Goal: Transaction & Acquisition: Purchase product/service

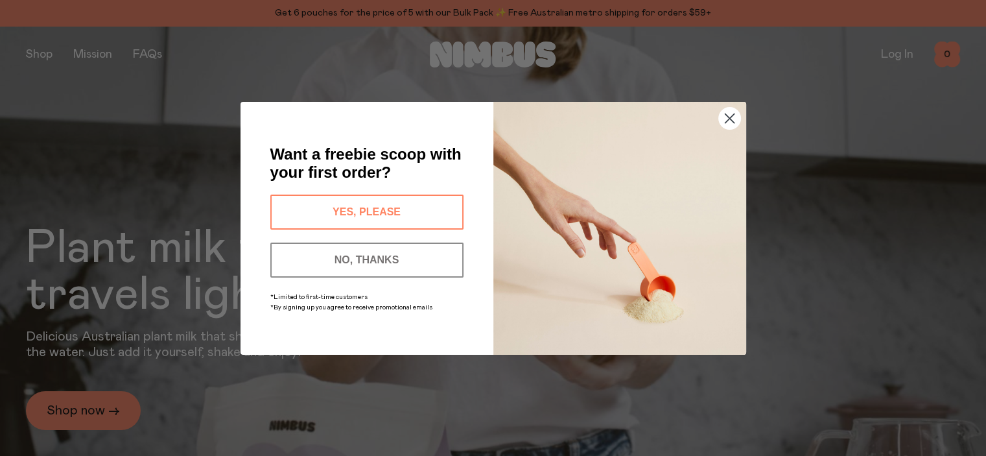
click at [736, 115] on circle "Close dialog" at bounding box center [728, 117] width 21 height 21
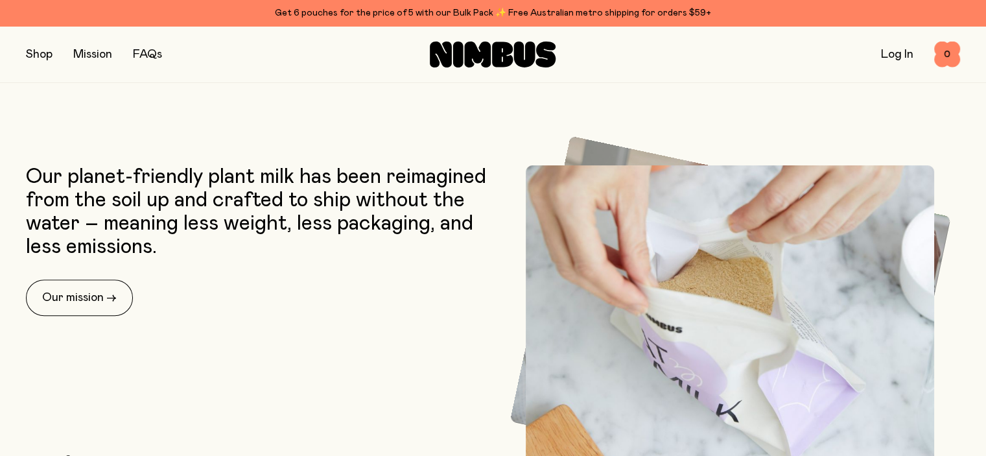
scroll to position [454, 0]
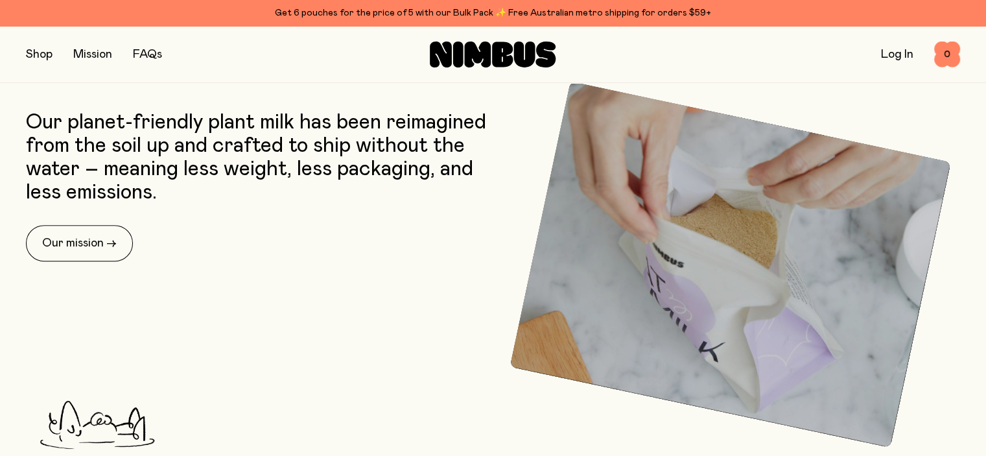
click at [32, 47] on button "button" at bounding box center [39, 54] width 27 height 18
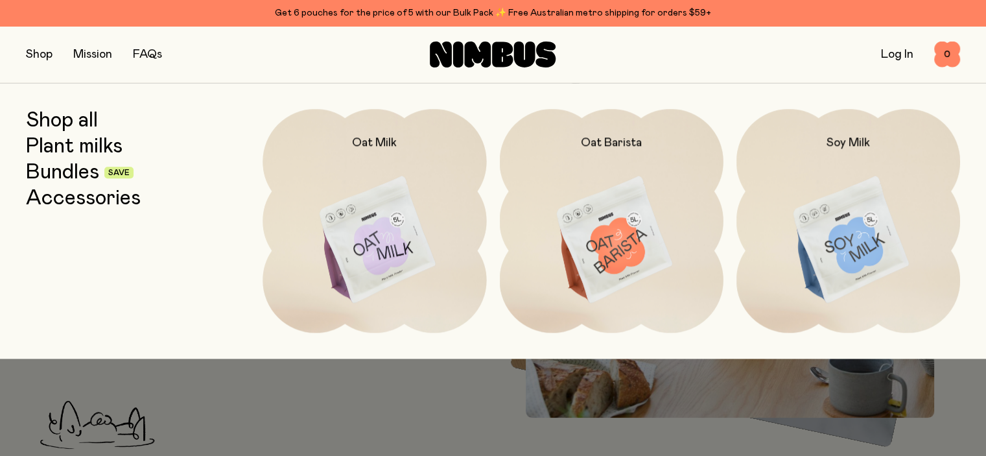
click at [882, 194] on img at bounding box center [848, 240] width 224 height 263
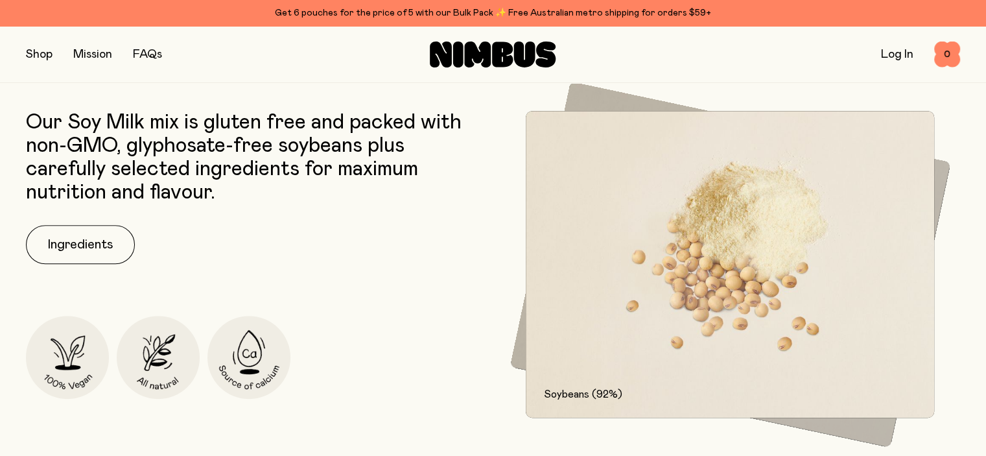
scroll to position [583, 0]
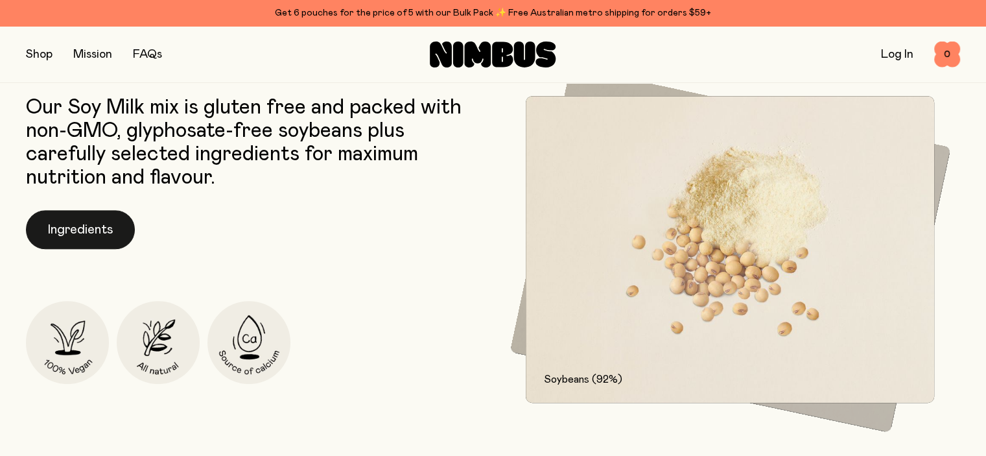
click at [72, 239] on button "Ingredients" at bounding box center [80, 229] width 109 height 39
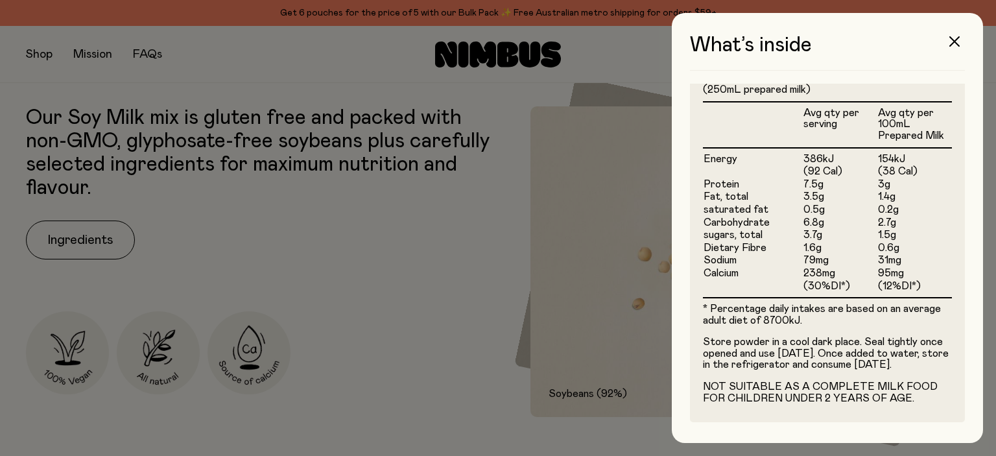
scroll to position [381, 0]
click at [949, 36] on button "button" at bounding box center [954, 41] width 31 height 31
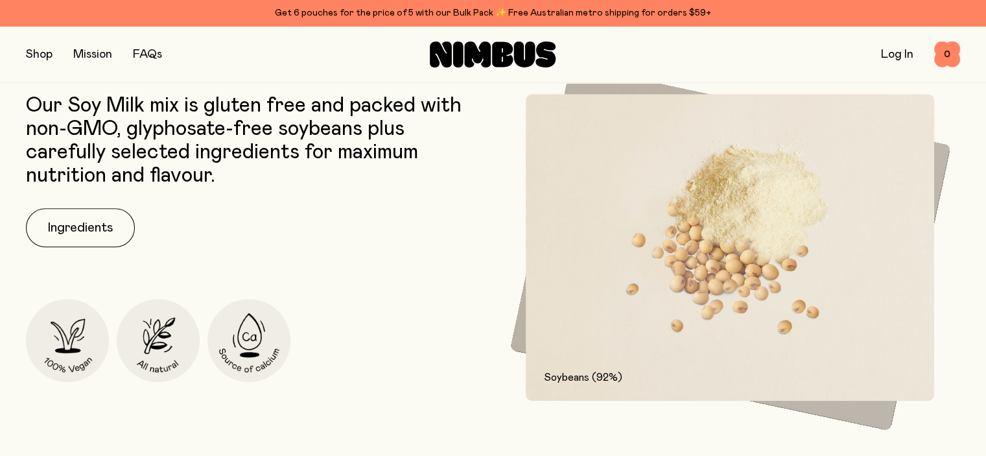
scroll to position [389, 0]
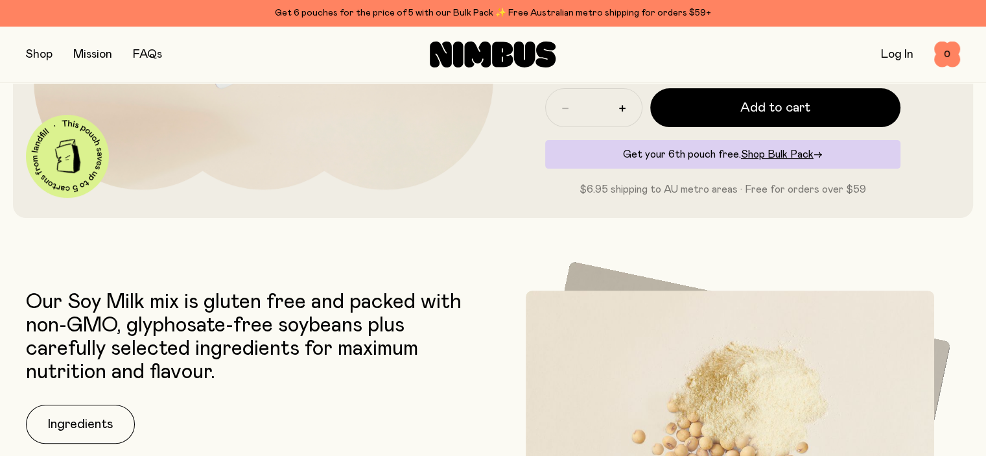
click at [152, 56] on link "FAQs" at bounding box center [147, 55] width 29 height 12
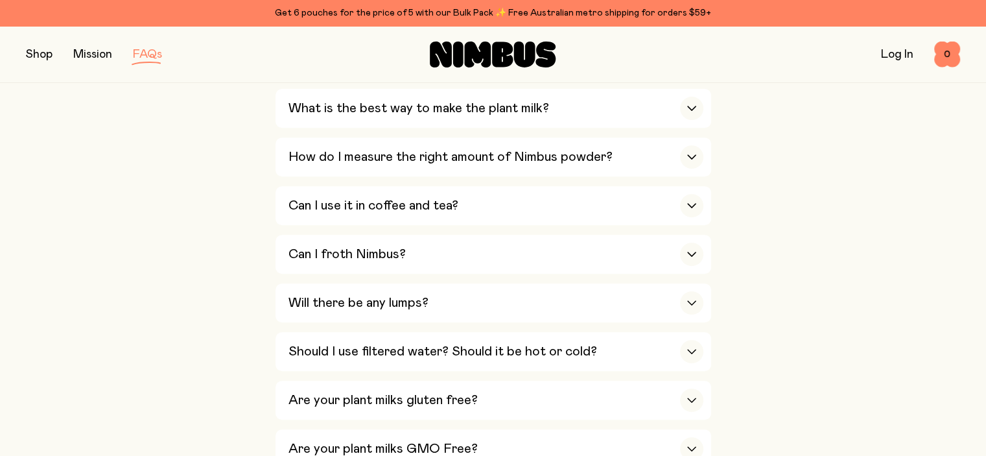
scroll to position [519, 0]
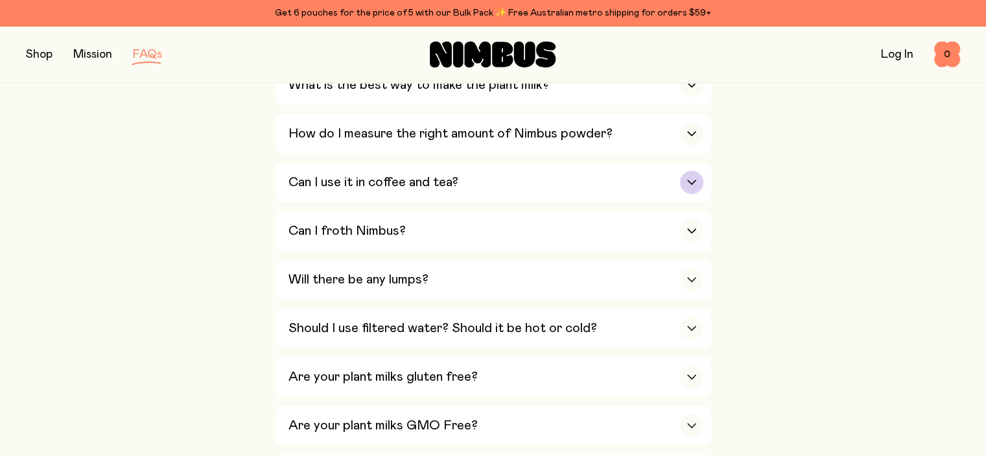
click at [389, 186] on h3 "Can I use it in coffee and tea?" at bounding box center [373, 182] width 170 height 16
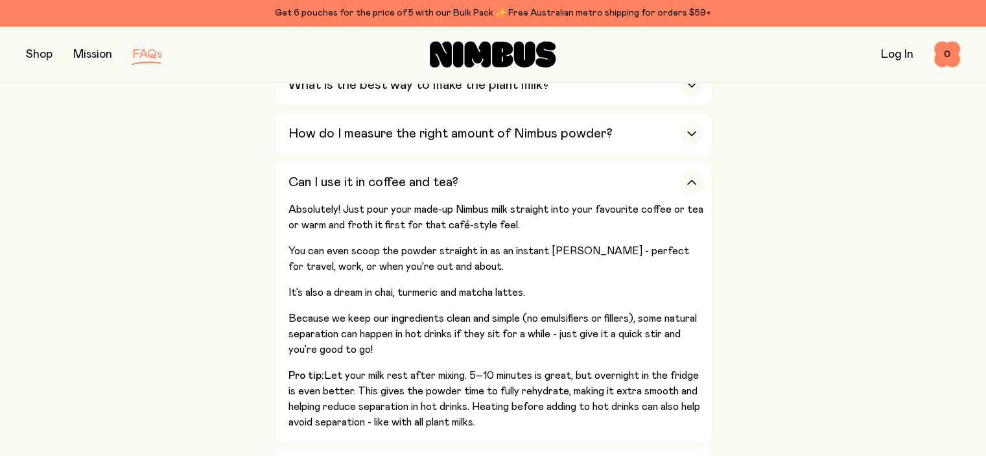
scroll to position [583, 0]
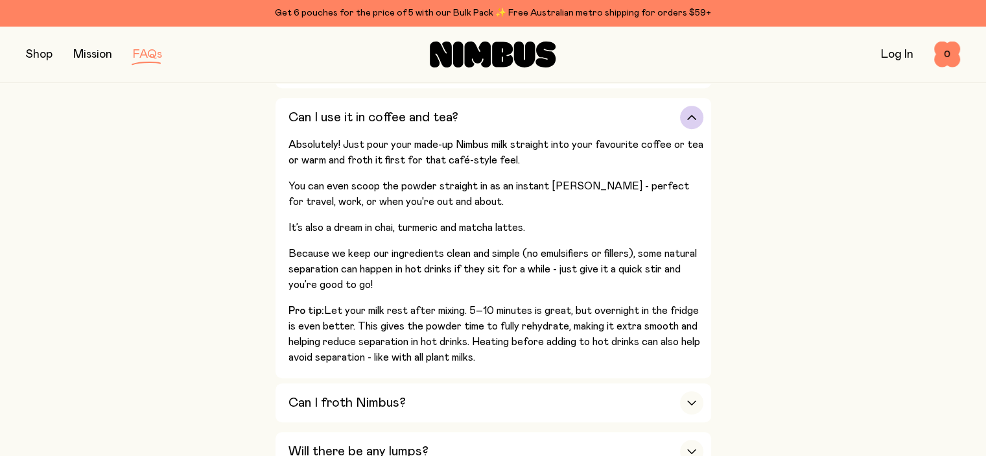
click at [352, 103] on div "Can I use it in coffee and tea?" at bounding box center [495, 117] width 415 height 39
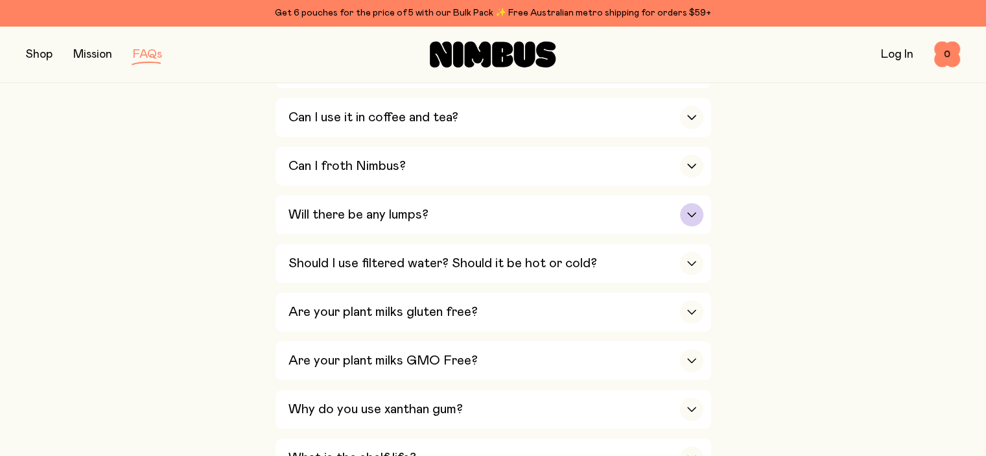
click at [327, 200] on div "Will there be any lumps?" at bounding box center [495, 214] width 415 height 39
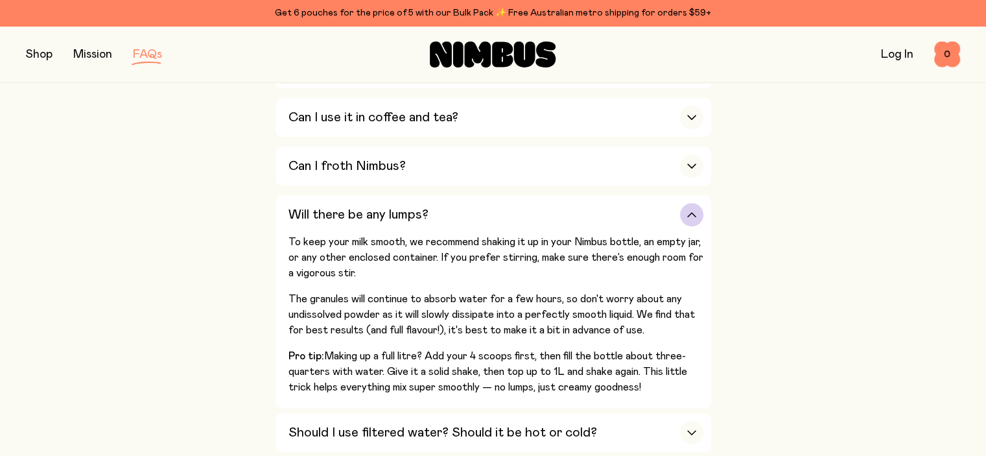
click at [327, 200] on div "Will there be any lumps?" at bounding box center [495, 214] width 415 height 39
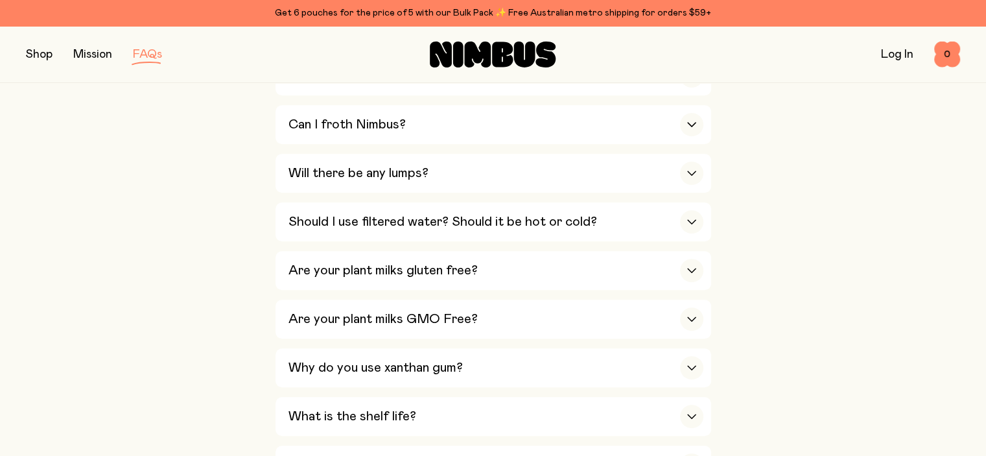
scroll to position [648, 0]
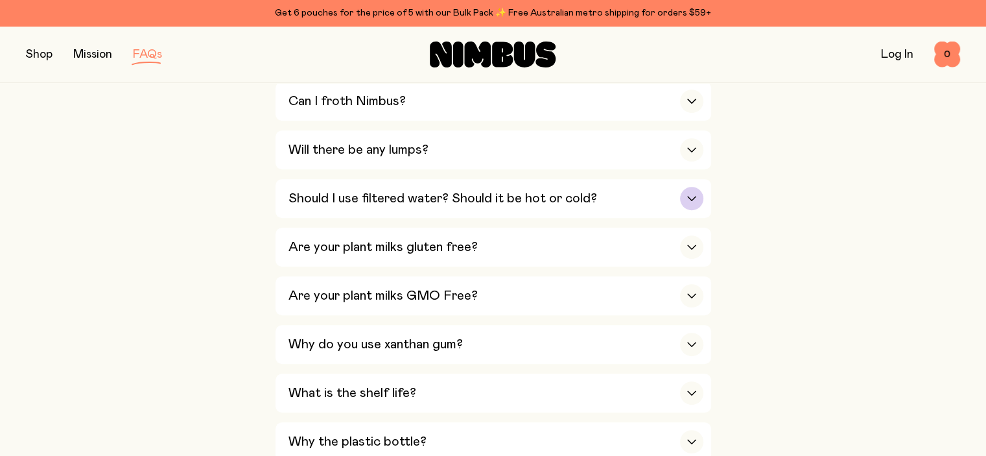
click at [342, 180] on div "Should I use filtered water? Should it be hot or cold?" at bounding box center [495, 198] width 415 height 39
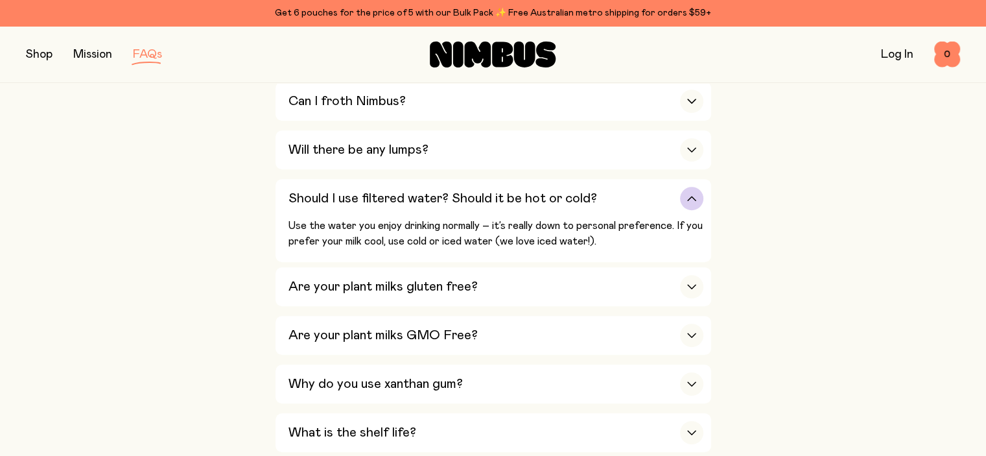
click at [342, 180] on div "Should I use filtered water? Should it be hot or cold?" at bounding box center [495, 198] width 415 height 39
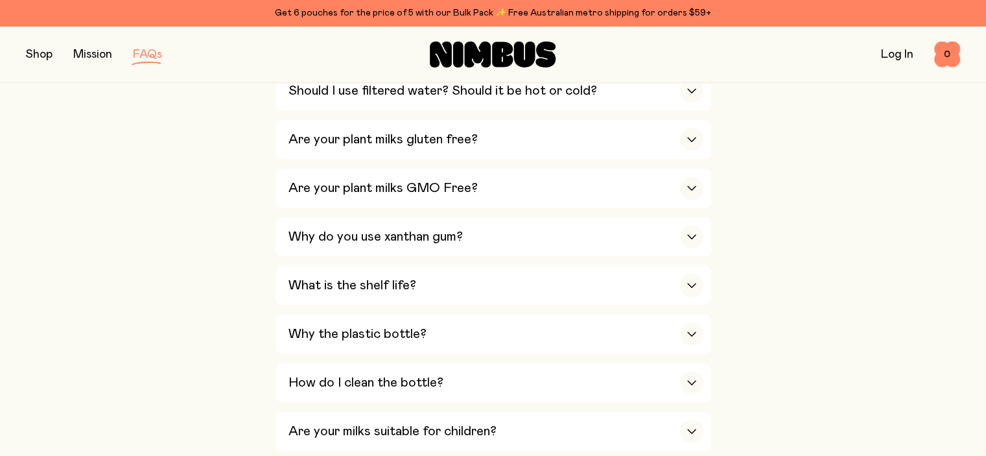
scroll to position [778, 0]
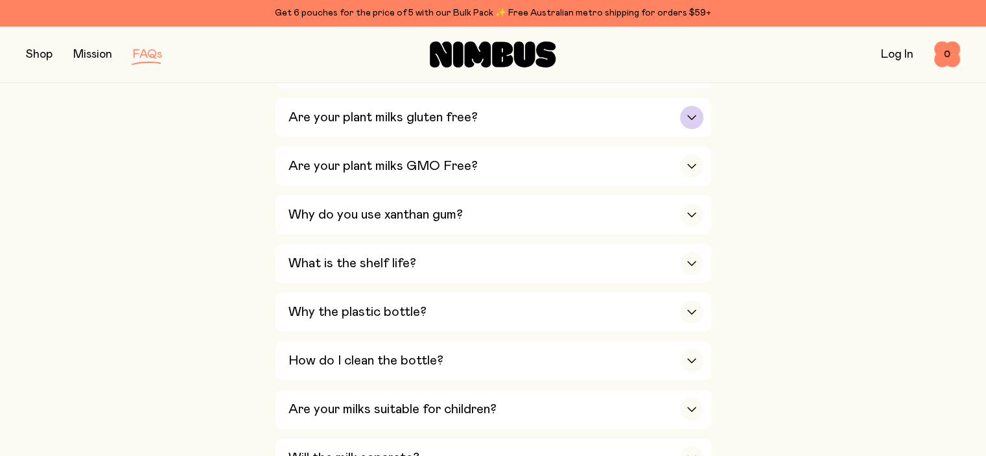
click at [399, 116] on h3 "Are your plant milks gluten free?" at bounding box center [382, 118] width 189 height 16
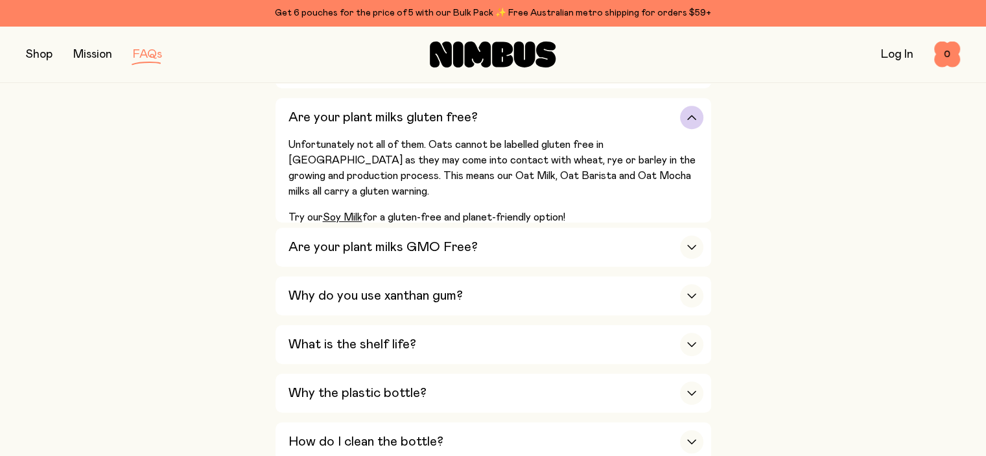
click at [399, 116] on h3 "Are your plant milks gluten free?" at bounding box center [382, 118] width 189 height 16
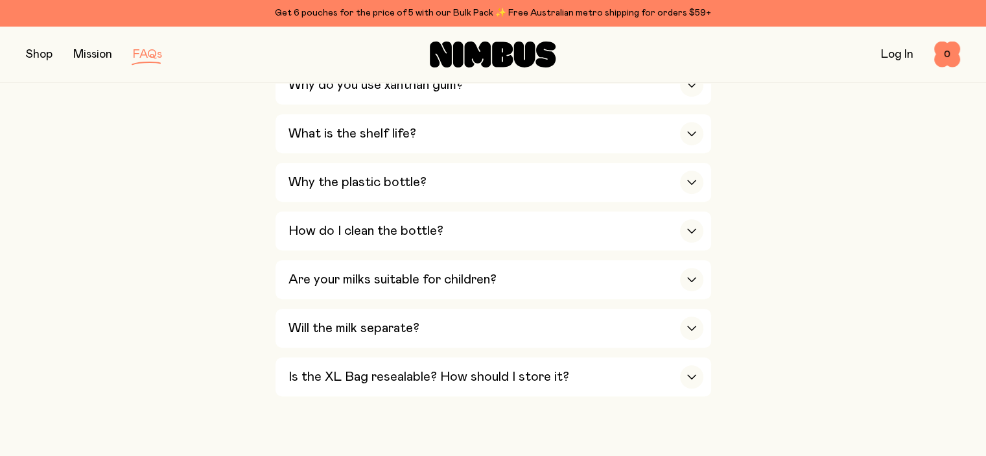
scroll to position [843, 0]
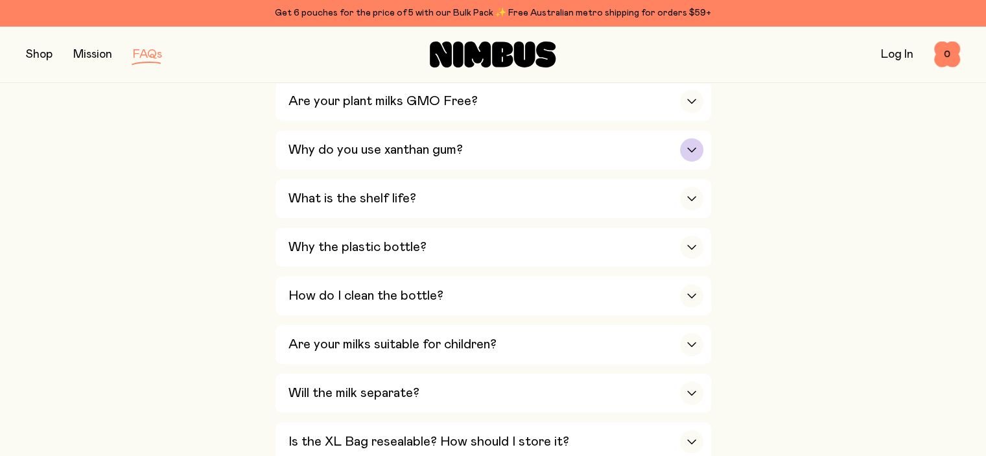
click at [384, 151] on h3 "Why do you use xanthan gum?" at bounding box center [375, 150] width 174 height 16
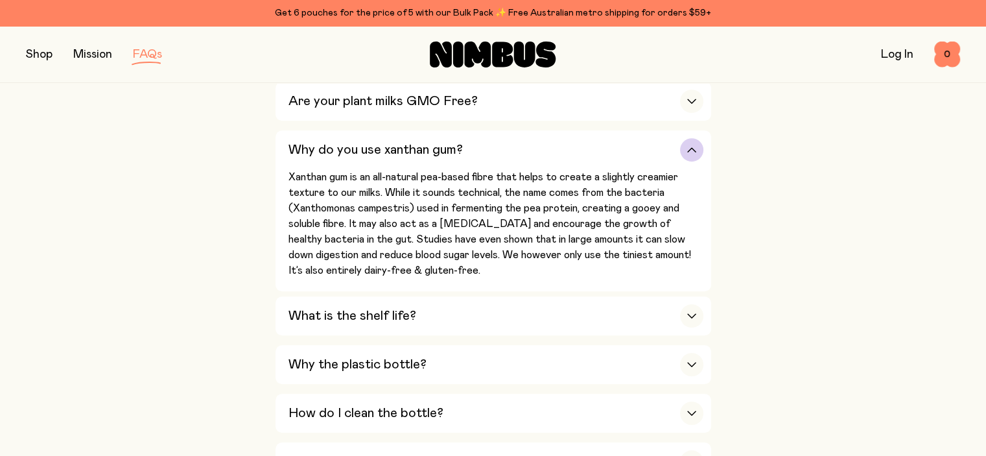
click at [375, 142] on h3 "Why do you use xanthan gum?" at bounding box center [375, 150] width 174 height 16
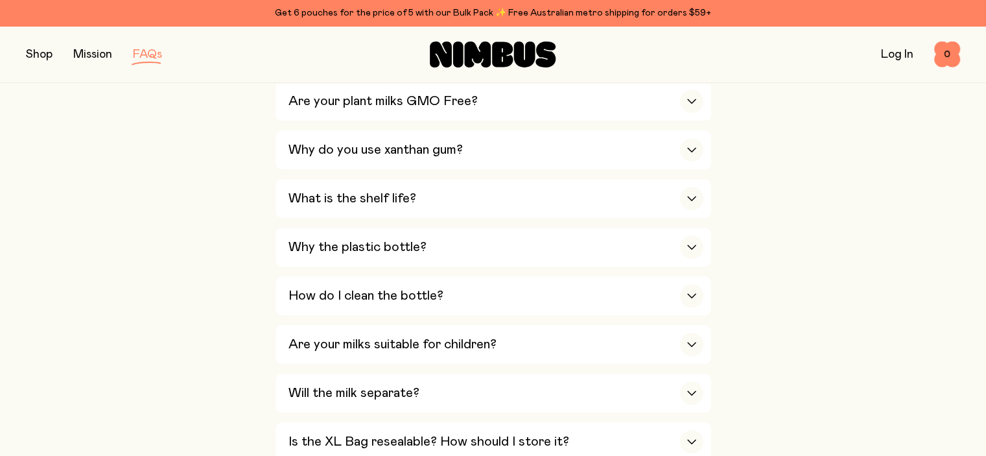
scroll to position [907, 0]
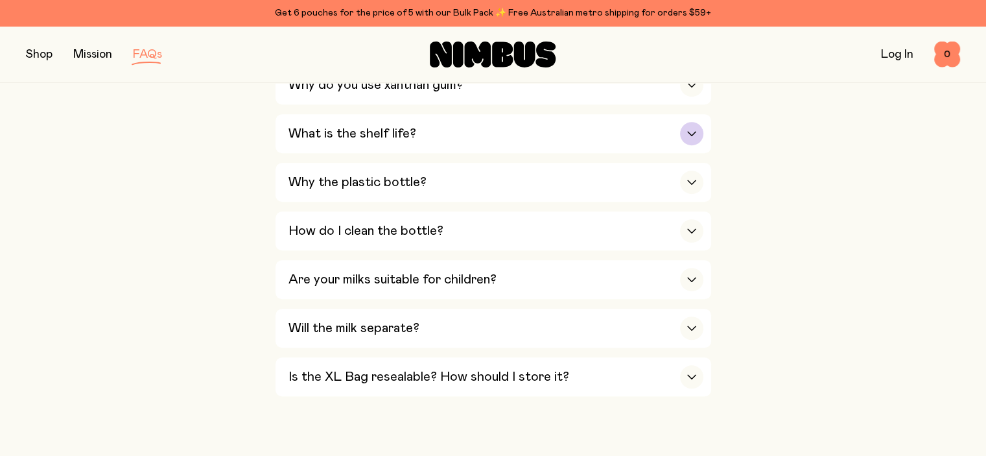
click at [337, 143] on div "What is the shelf life?" at bounding box center [495, 133] width 415 height 39
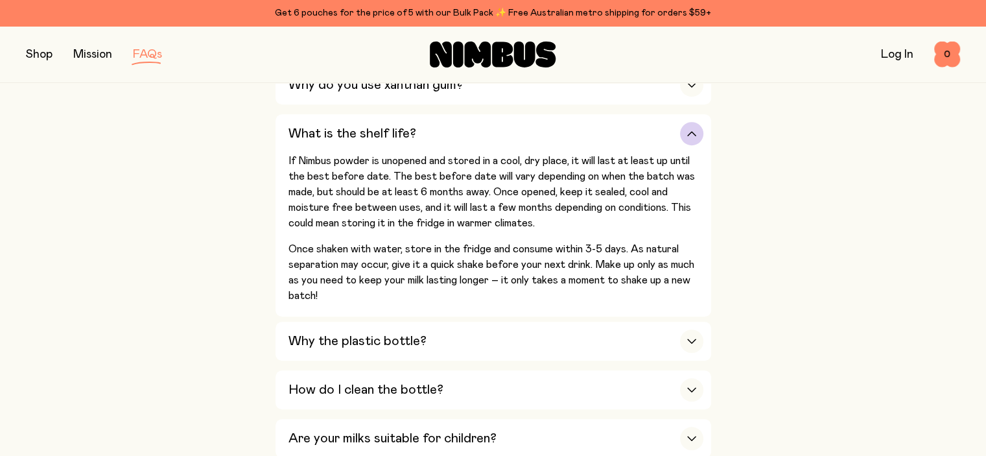
click at [349, 116] on div "What is the shelf life?" at bounding box center [495, 133] width 415 height 39
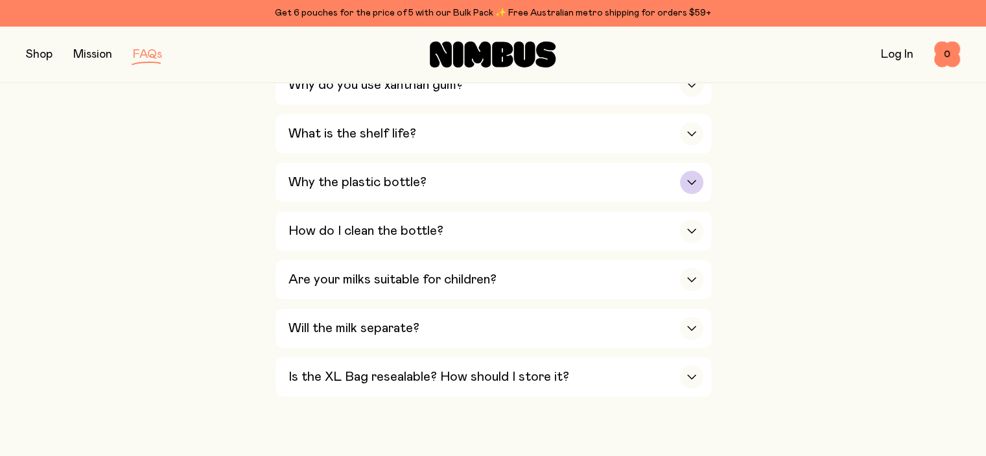
click at [319, 181] on h3 "Why the plastic bottle?" at bounding box center [357, 182] width 138 height 16
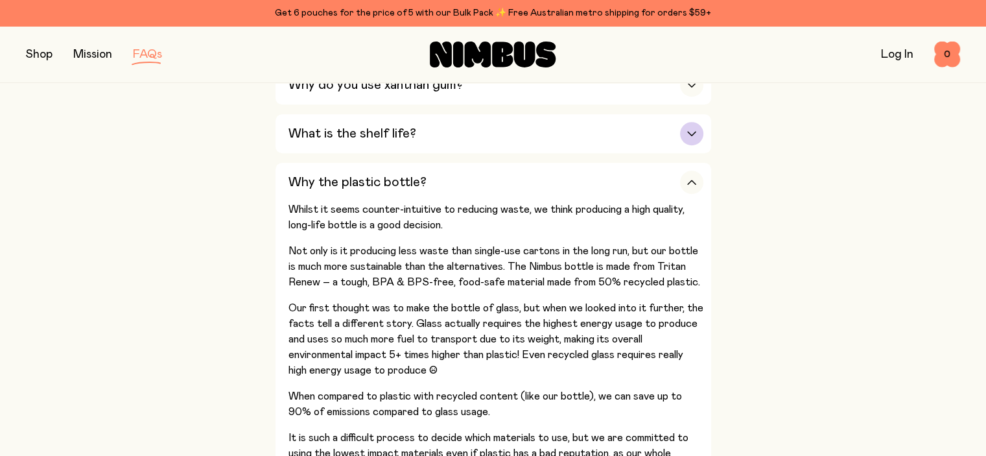
click at [334, 139] on div "What is the shelf life?" at bounding box center [495, 133] width 415 height 39
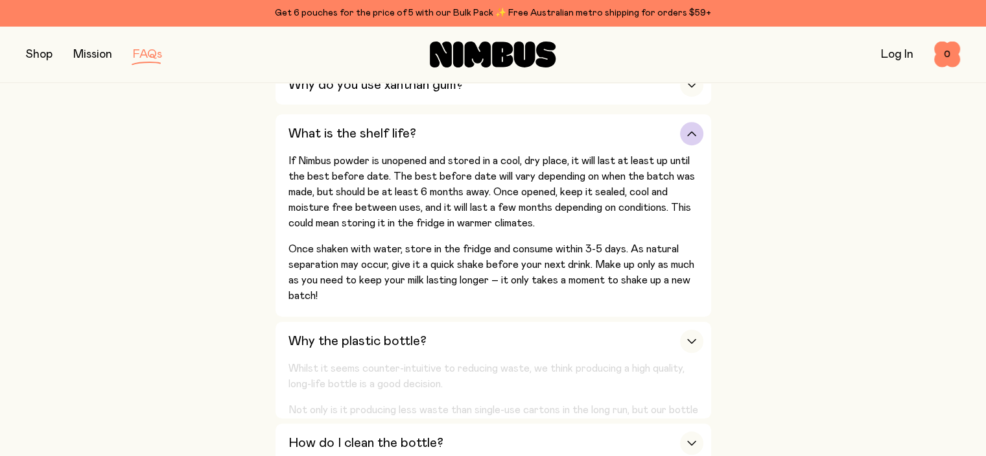
click at [333, 134] on h3 "What is the shelf life?" at bounding box center [352, 134] width 128 height 16
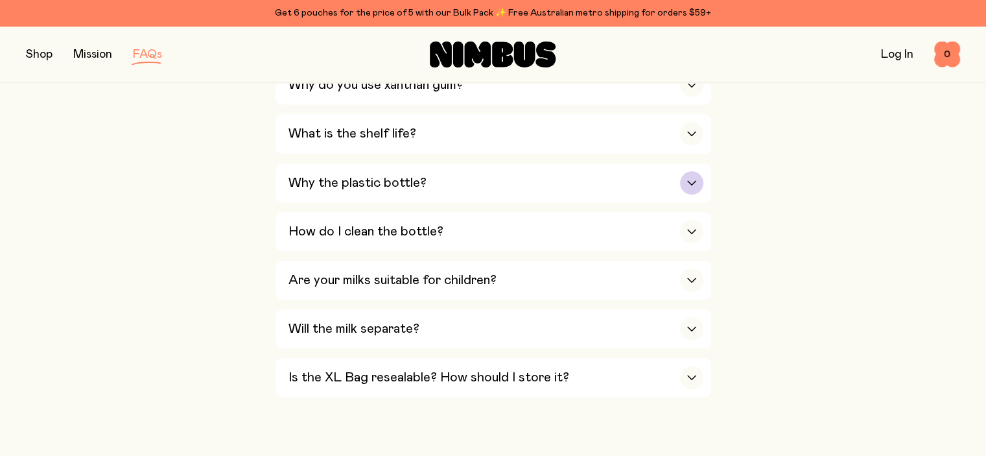
click at [336, 186] on div "Why the plastic bottle?" at bounding box center [495, 182] width 415 height 39
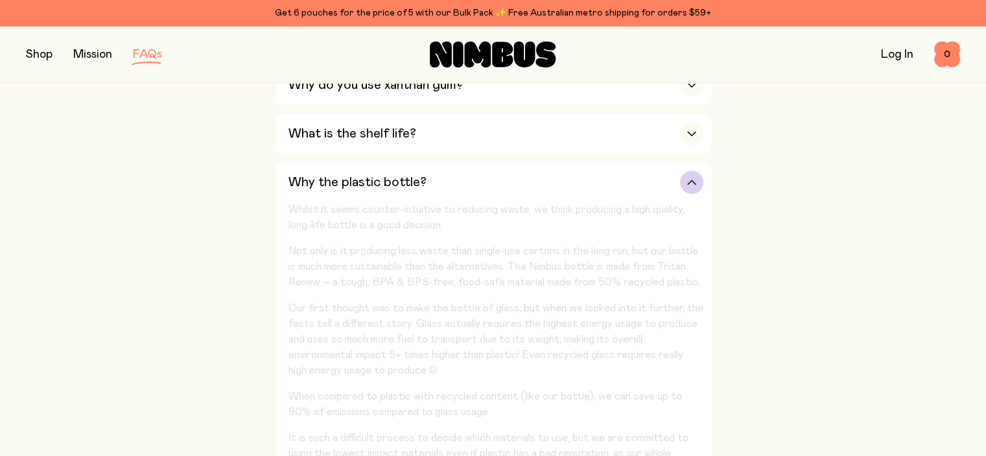
click at [336, 186] on div "Why the plastic bottle?" at bounding box center [495, 182] width 415 height 39
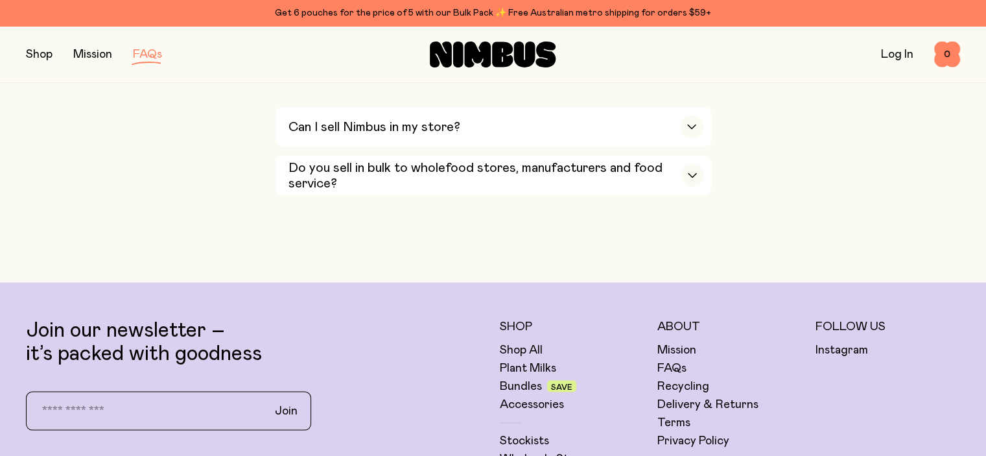
scroll to position [2528, 0]
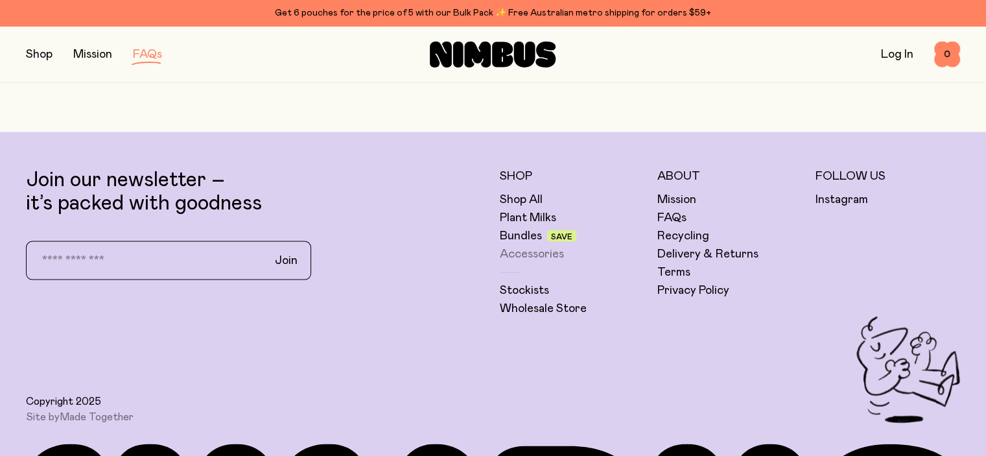
click at [529, 246] on link "Accessories" at bounding box center [532, 254] width 64 height 16
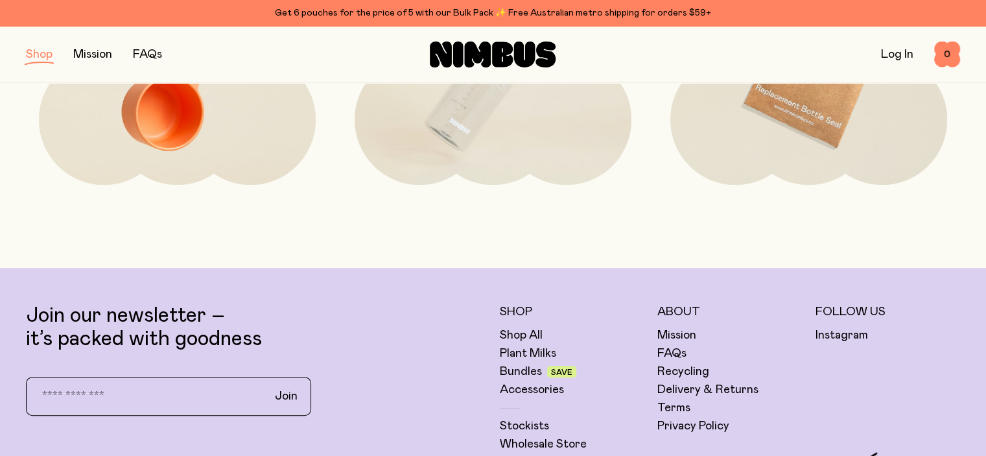
scroll to position [519, 0]
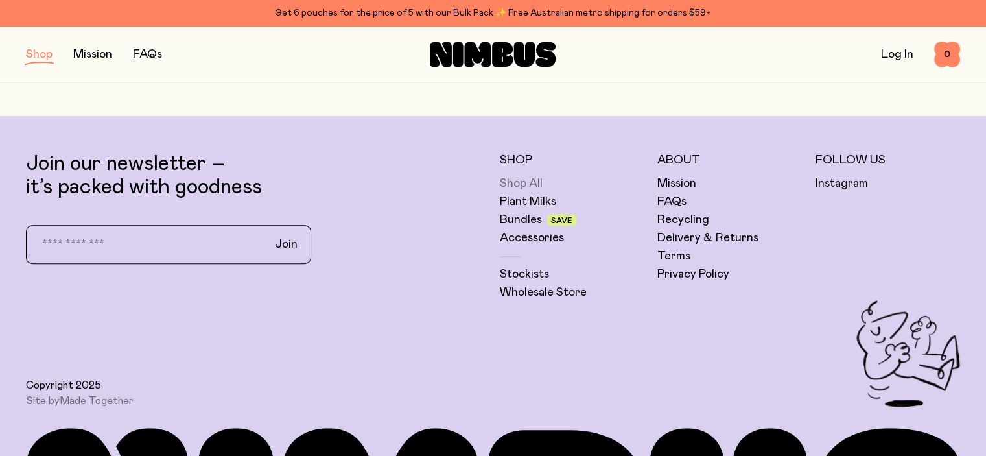
click at [517, 176] on link "Shop All" at bounding box center [521, 184] width 43 height 16
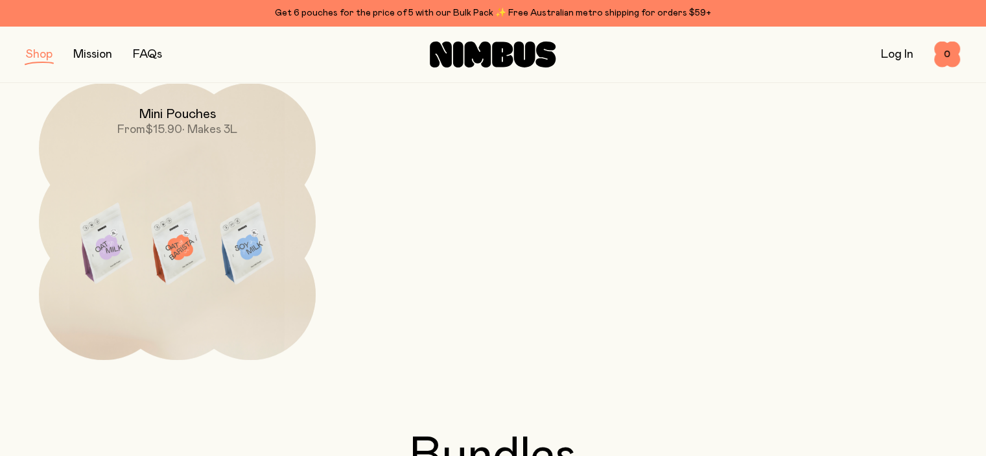
scroll to position [519, 0]
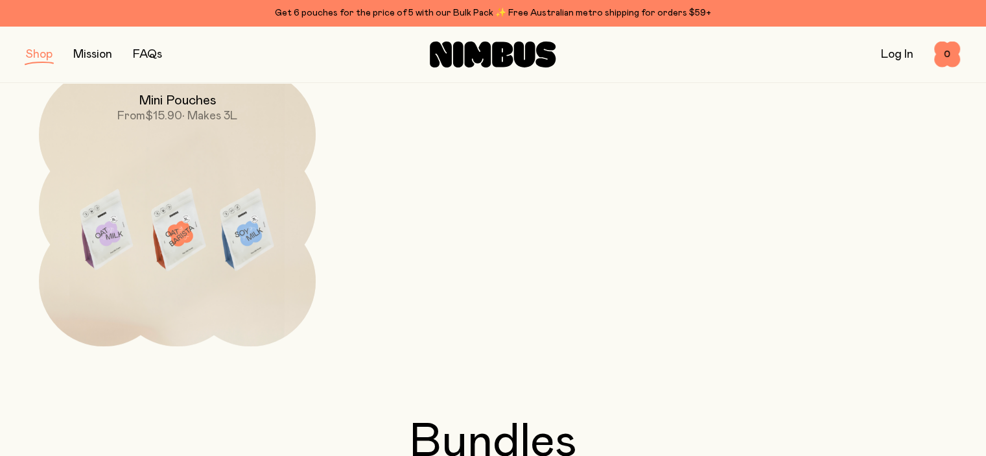
click at [101, 179] on img at bounding box center [177, 231] width 277 height 325
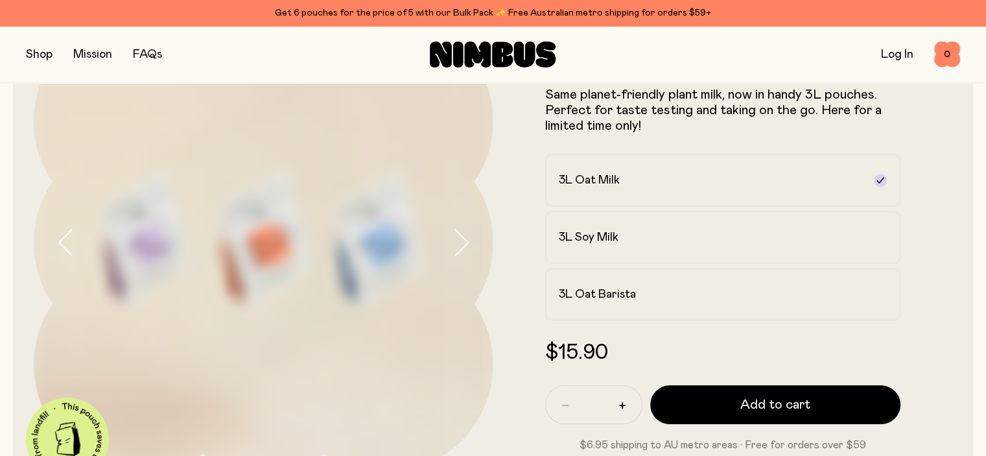
scroll to position [194, 0]
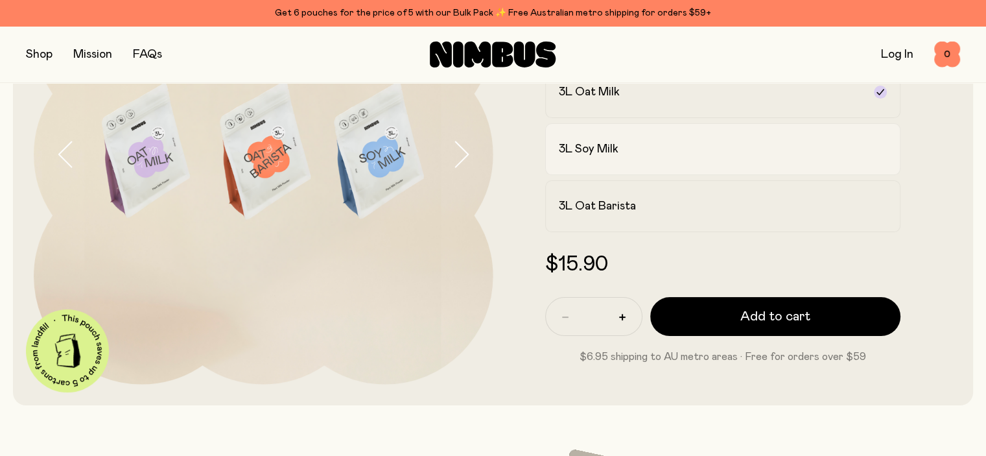
click at [716, 134] on label "3L Soy Milk" at bounding box center [723, 149] width 356 height 52
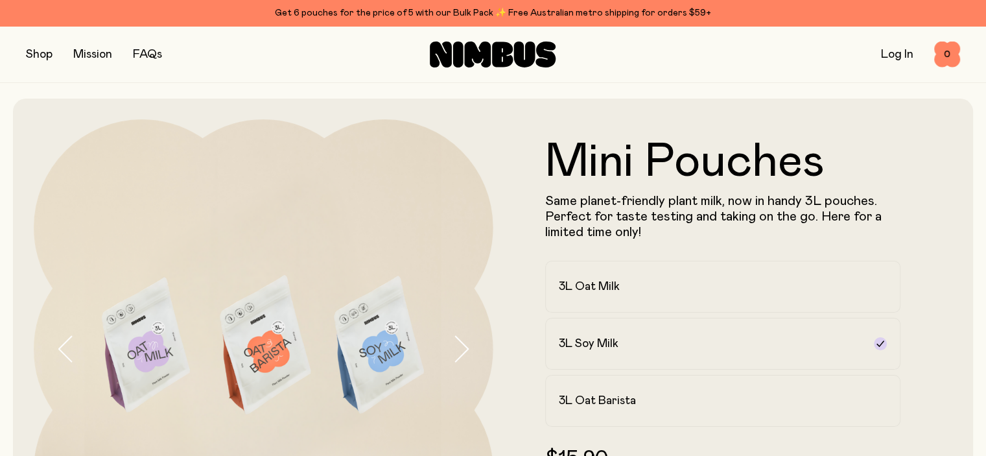
scroll to position [65, 0]
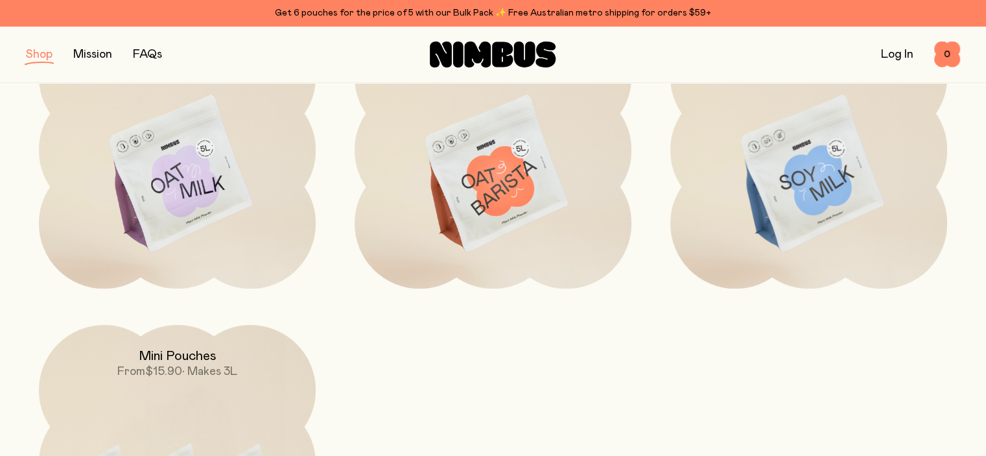
scroll to position [259, 0]
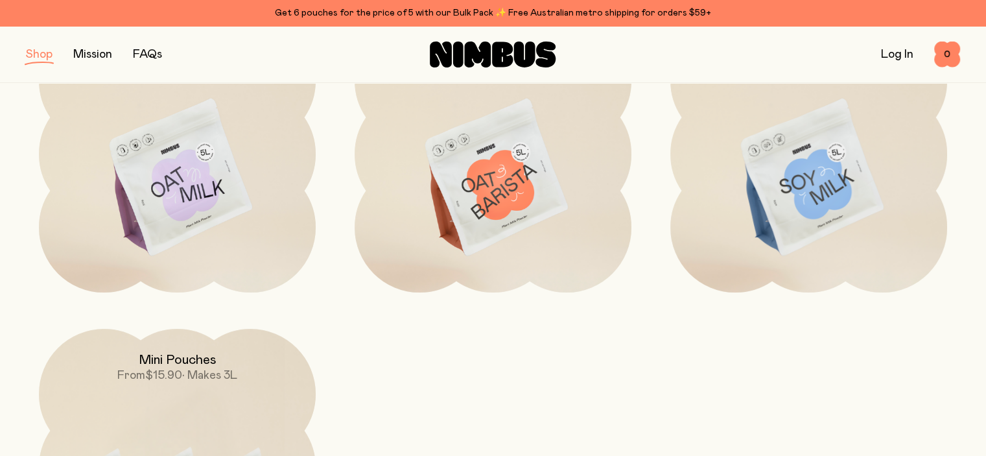
click at [83, 383] on div "Mini Pouches From $15.90 • Makes 3L" at bounding box center [177, 356] width 277 height 54
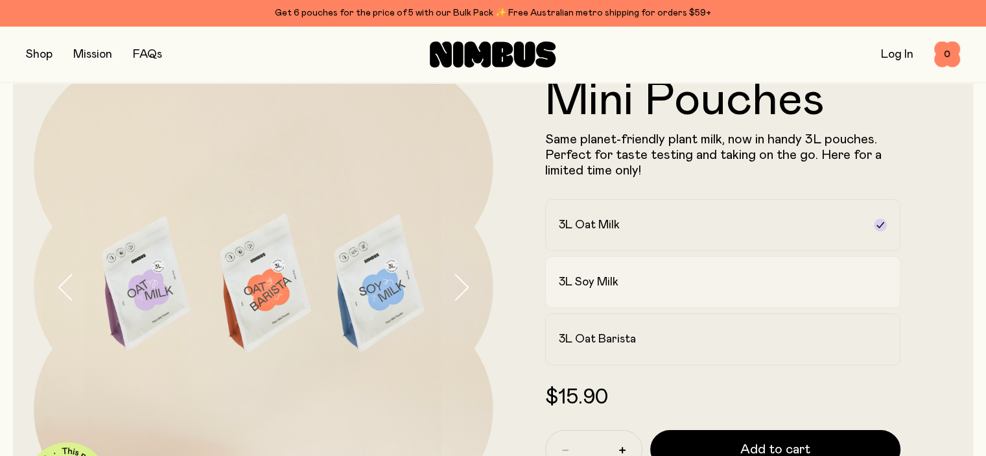
scroll to position [65, 0]
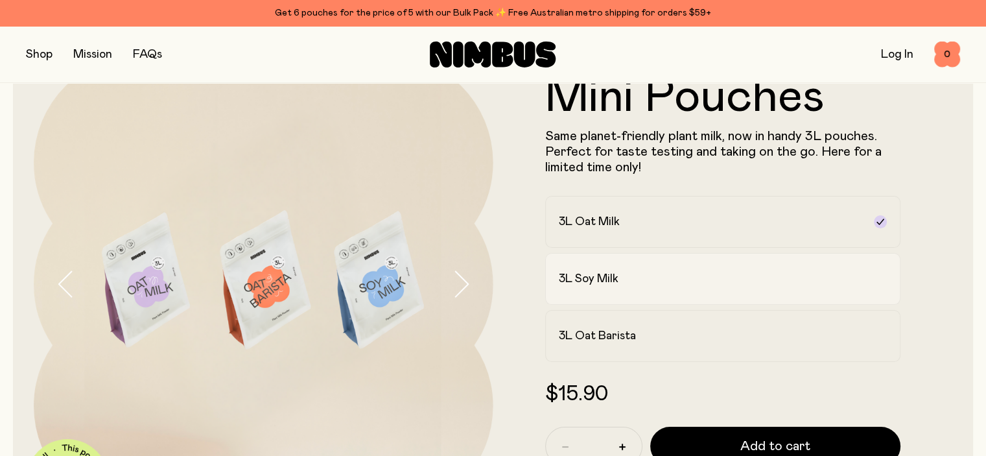
click at [616, 281] on h2 "3L Soy Milk" at bounding box center [589, 279] width 60 height 16
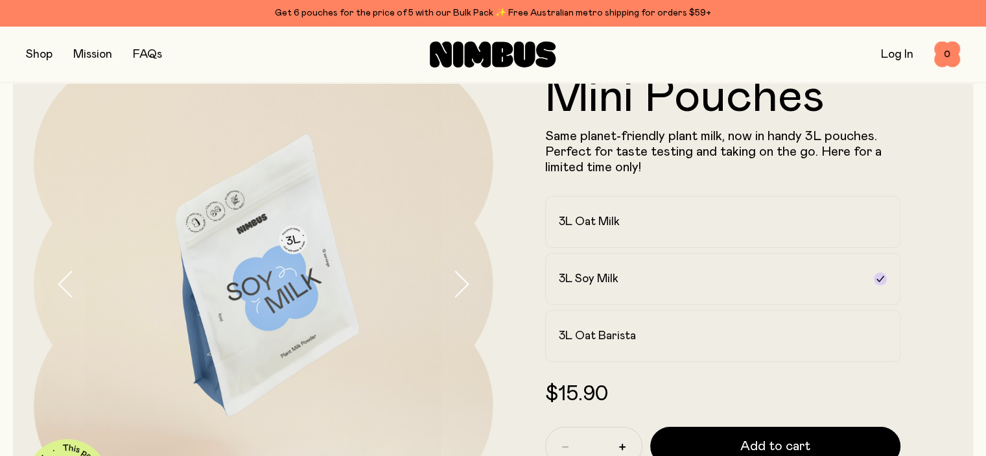
click at [458, 285] on icon "button" at bounding box center [461, 283] width 18 height 27
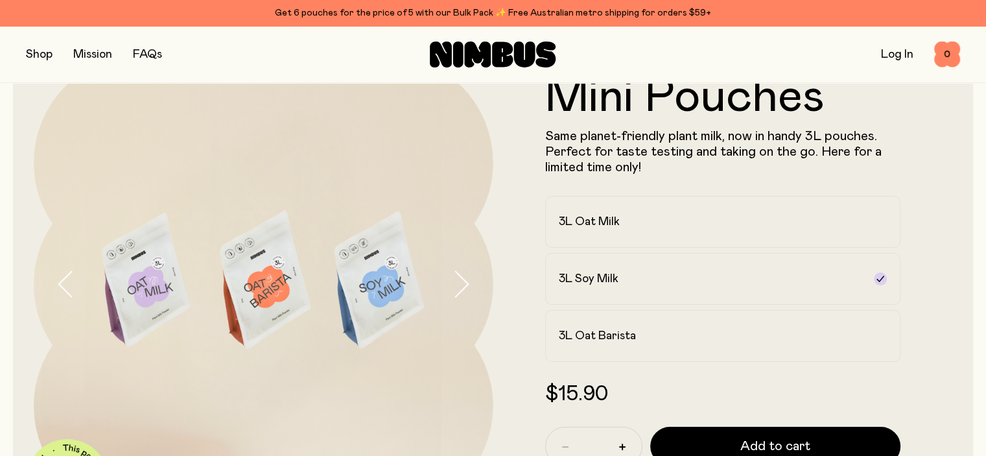
click at [458, 285] on icon "button" at bounding box center [461, 283] width 18 height 27
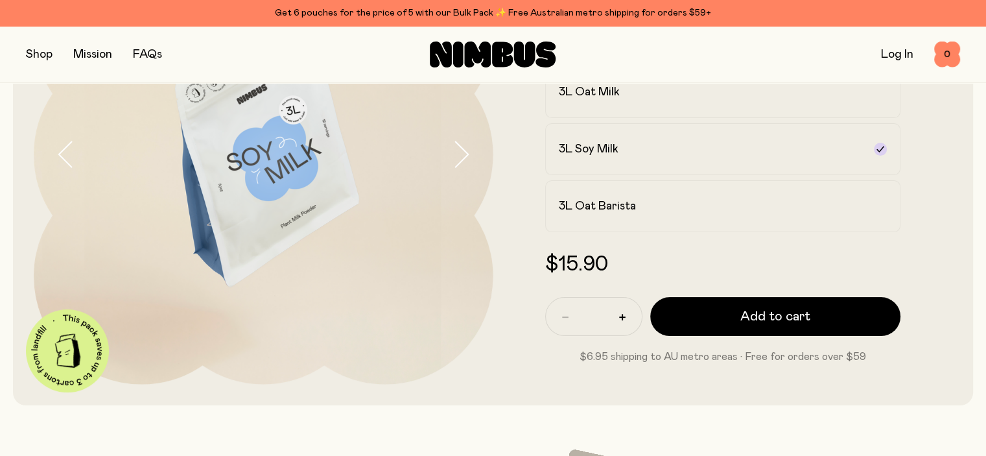
scroll to position [130, 0]
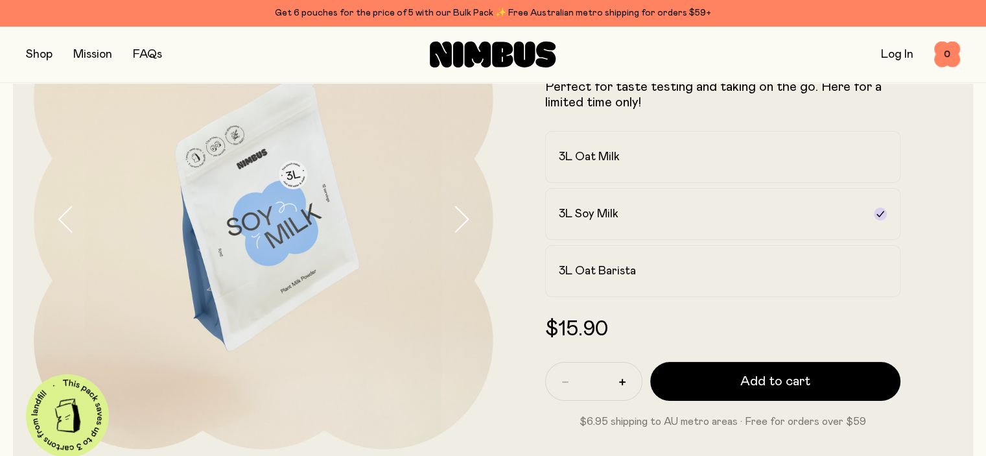
click at [461, 224] on icon "button" at bounding box center [461, 218] width 18 height 27
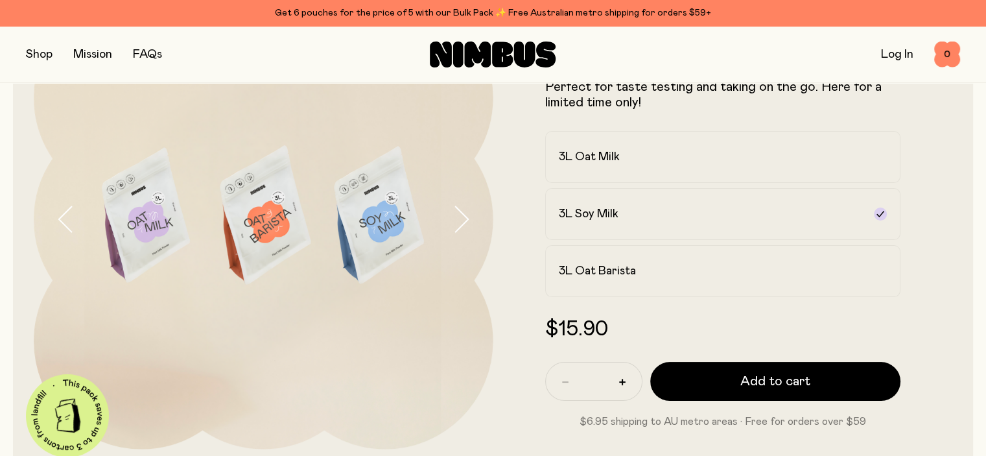
click at [461, 224] on icon "button" at bounding box center [461, 218] width 18 height 27
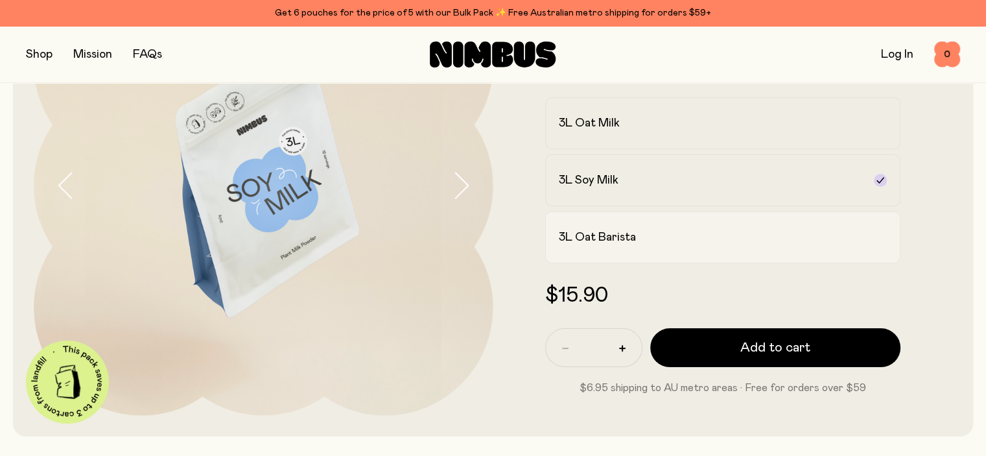
scroll to position [259, 0]
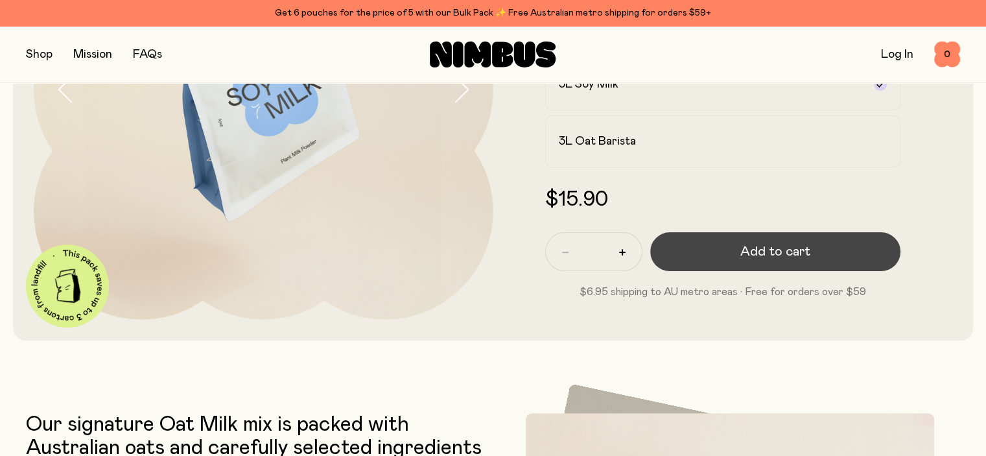
click at [812, 254] on button "Add to cart" at bounding box center [775, 251] width 251 height 39
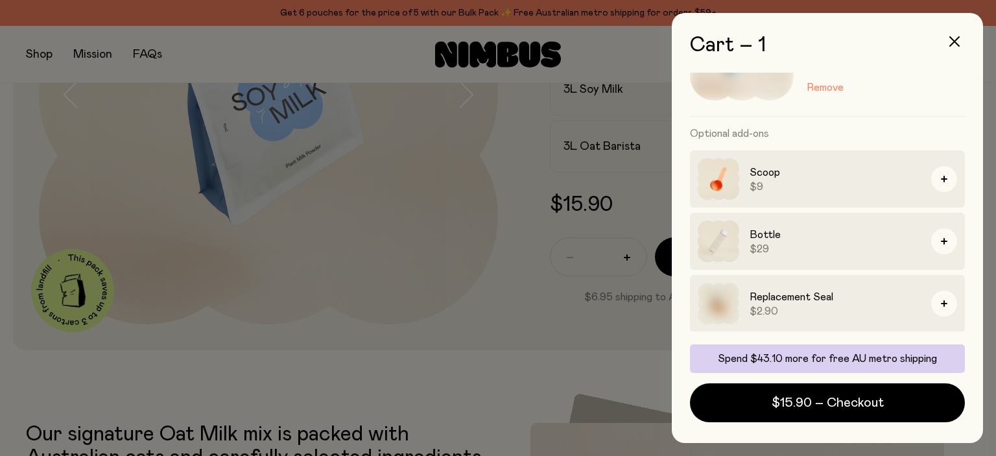
scroll to position [0, 0]
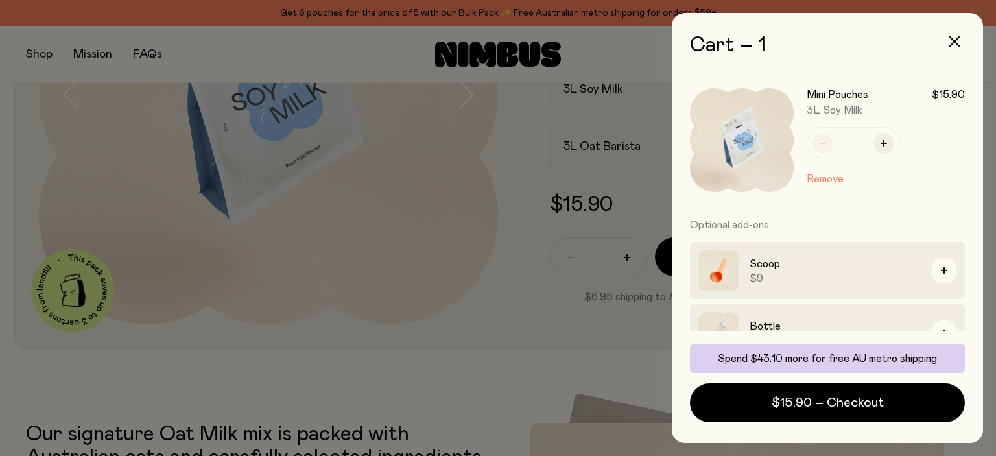
click at [406, 65] on div at bounding box center [498, 228] width 996 height 456
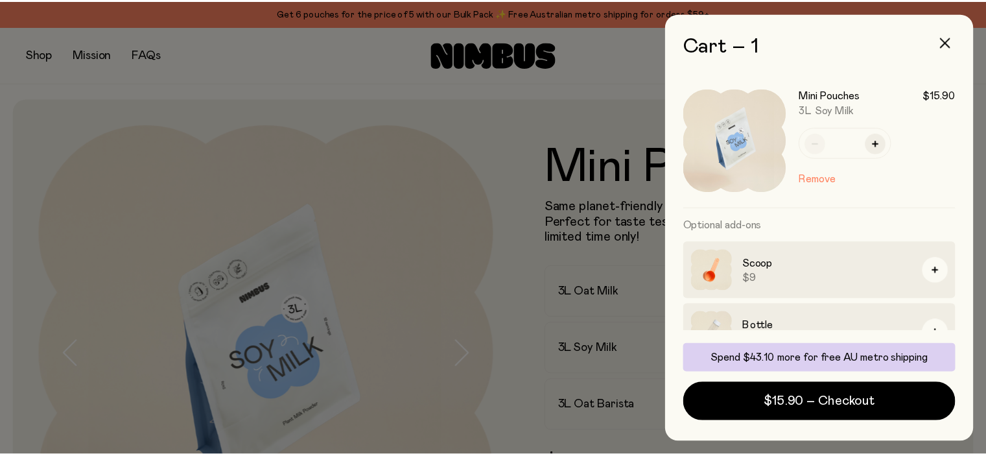
scroll to position [259, 0]
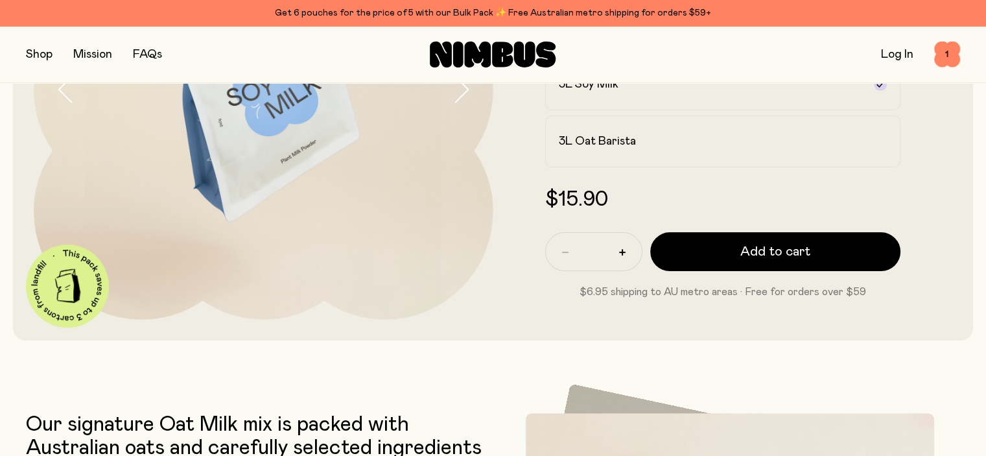
click at [484, 47] on icon at bounding box center [478, 54] width 27 height 26
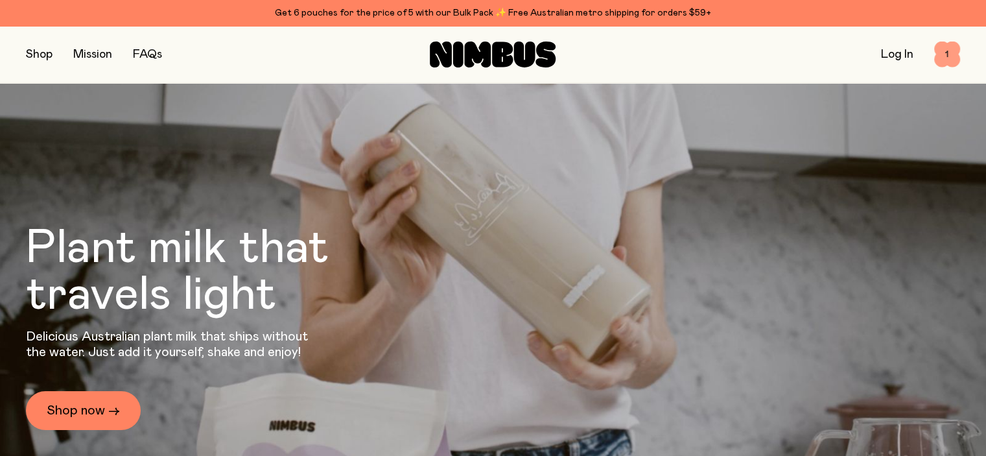
click at [952, 50] on span "1" at bounding box center [947, 54] width 26 height 26
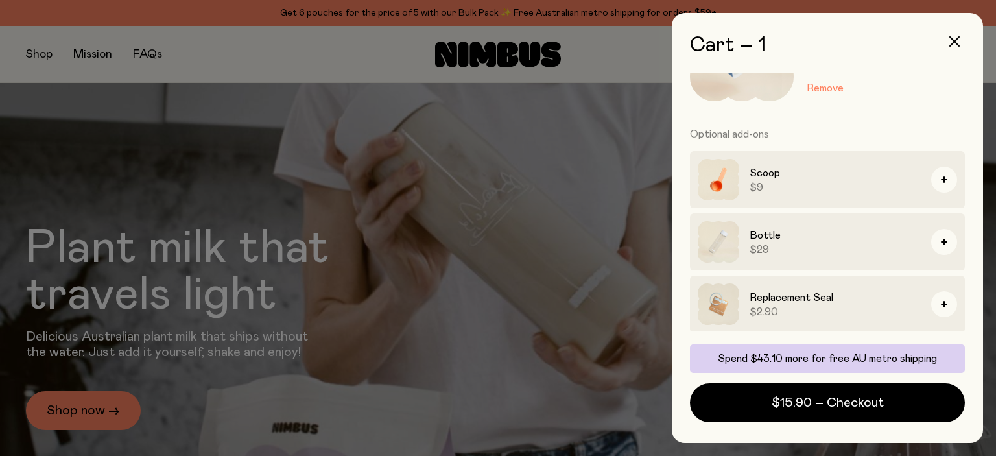
scroll to position [91, 0]
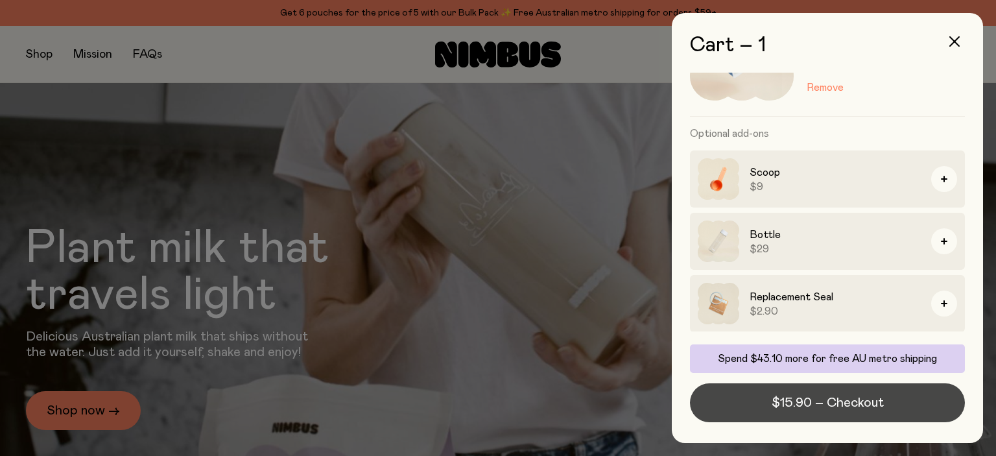
click at [880, 403] on span "$15.90 – Checkout" at bounding box center [827, 402] width 112 height 18
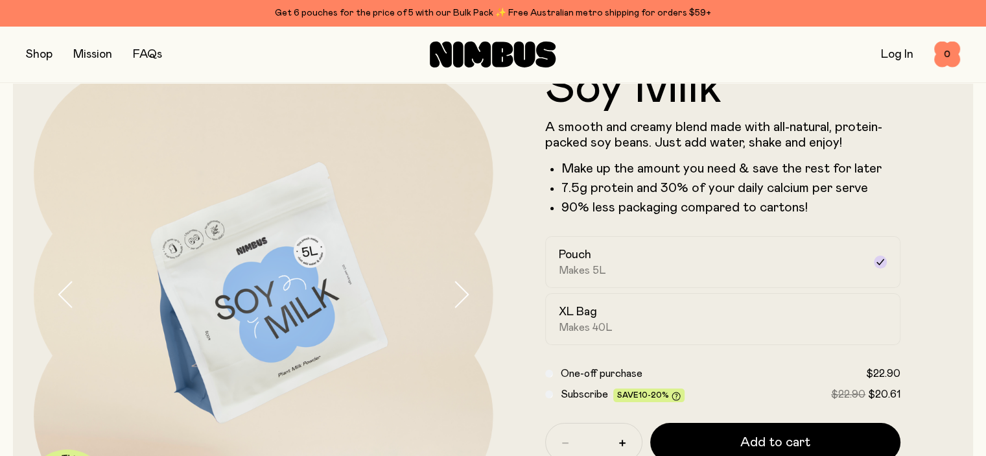
scroll to position [77, 0]
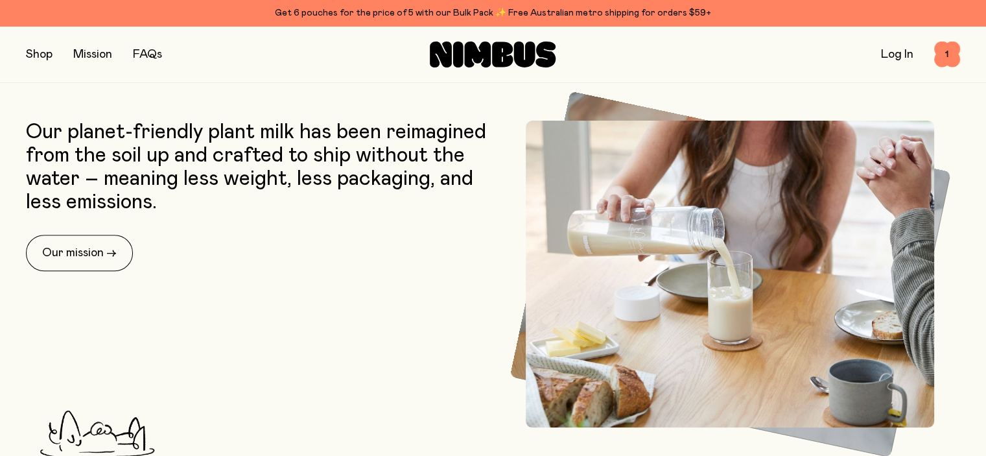
scroll to position [583, 0]
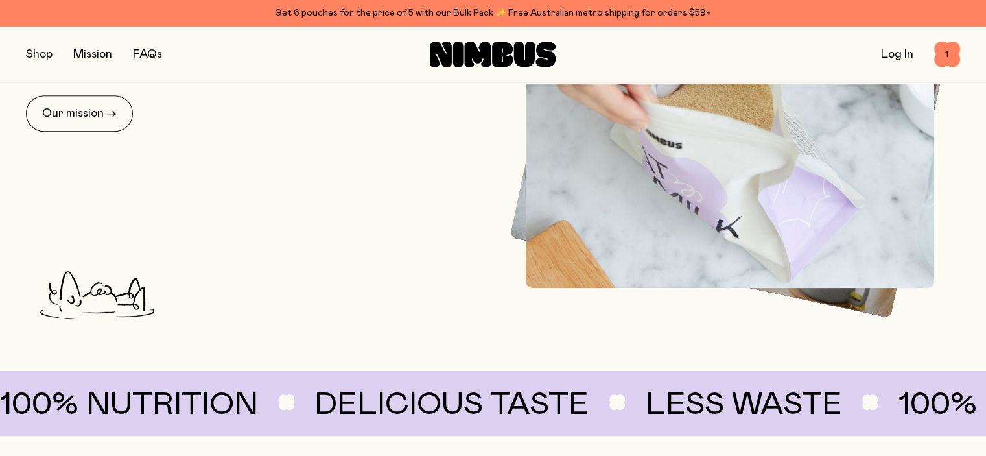
click at [954, 36] on div "Shop Mission FAQs Log In 1 1" at bounding box center [493, 54] width 934 height 56
click at [944, 49] on span "1" at bounding box center [947, 54] width 26 height 26
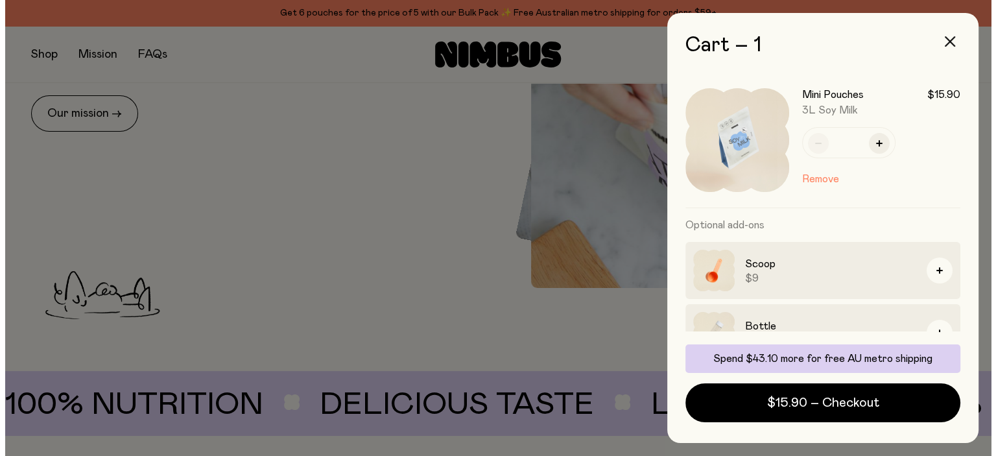
scroll to position [0, 0]
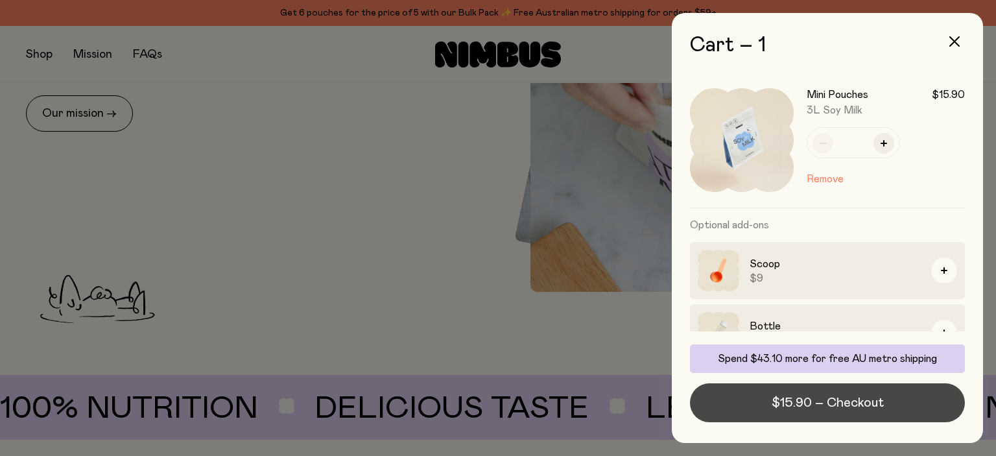
click at [865, 399] on span "$15.90 – Checkout" at bounding box center [827, 402] width 112 height 18
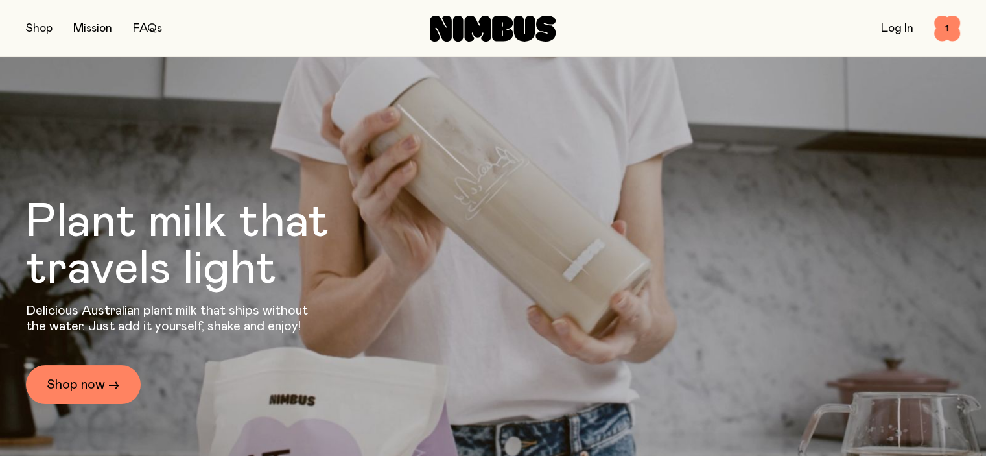
click at [43, 27] on button "button" at bounding box center [39, 28] width 27 height 18
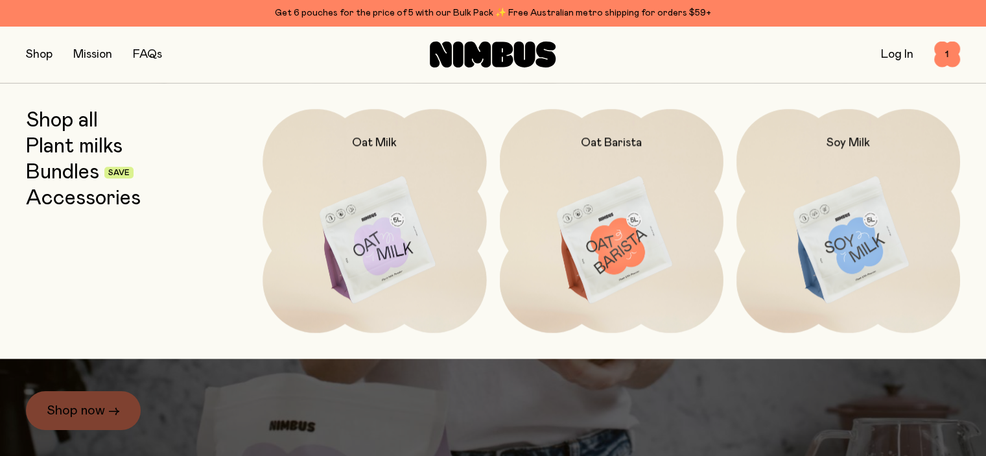
click at [67, 200] on link "Accessories" at bounding box center [83, 198] width 115 height 23
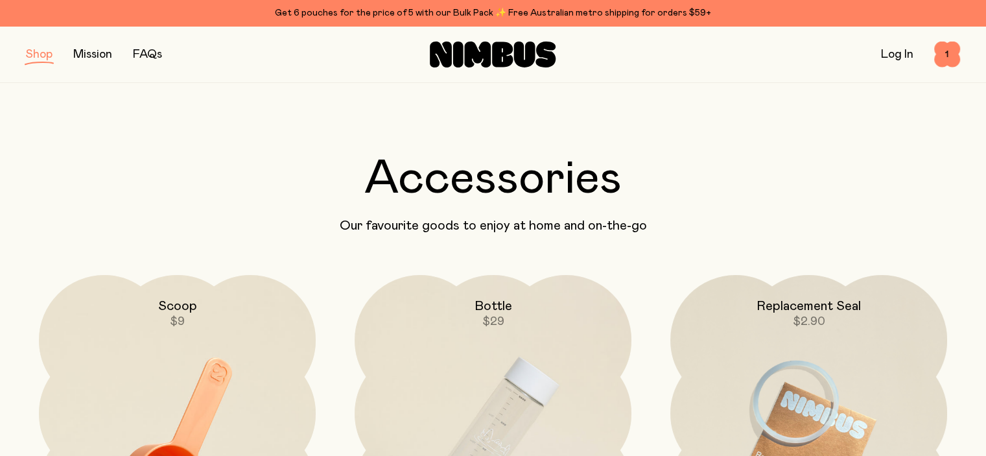
click at [215, 355] on img at bounding box center [177, 437] width 277 height 325
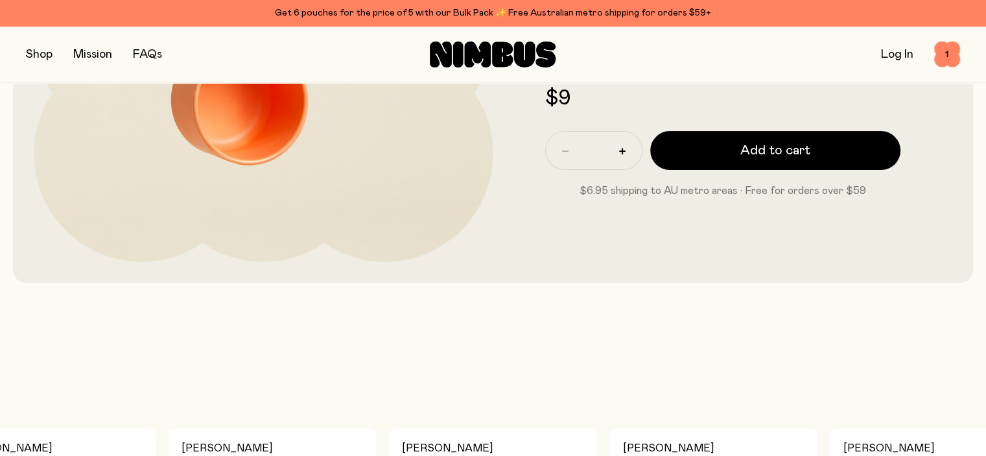
scroll to position [324, 0]
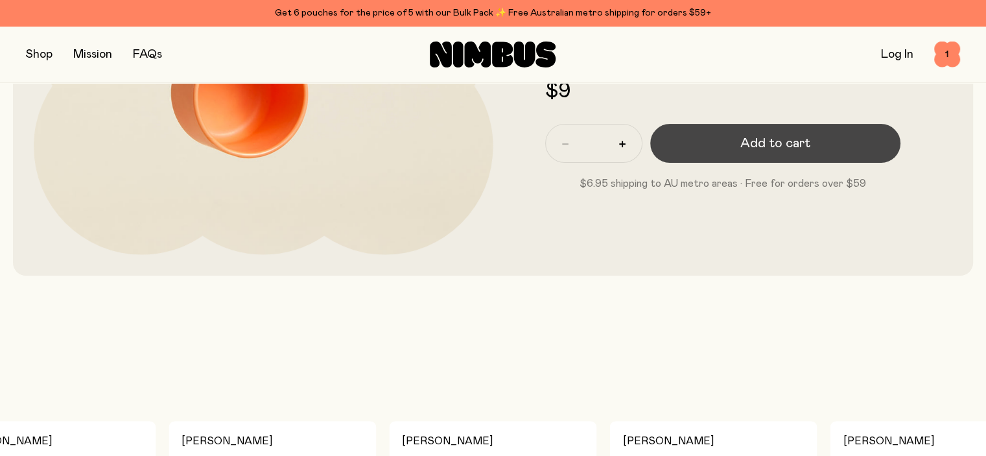
click at [729, 143] on button "Add to cart" at bounding box center [775, 143] width 251 height 39
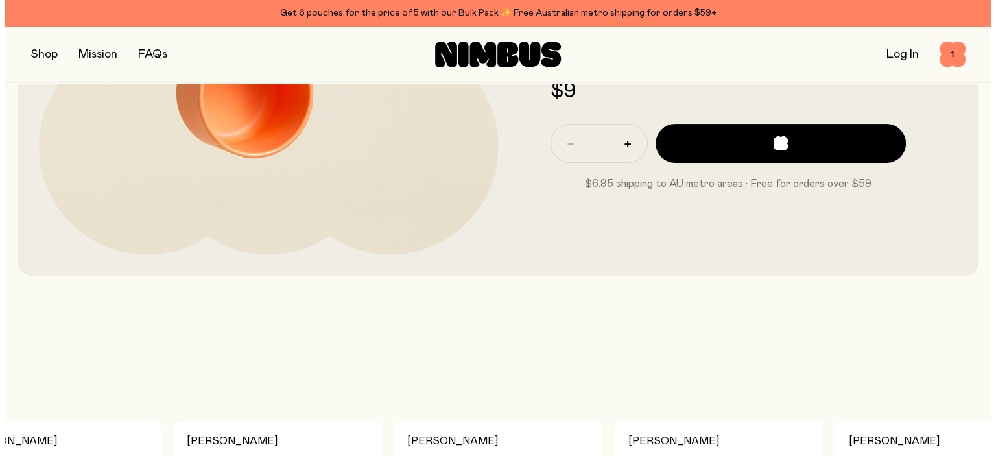
scroll to position [0, 0]
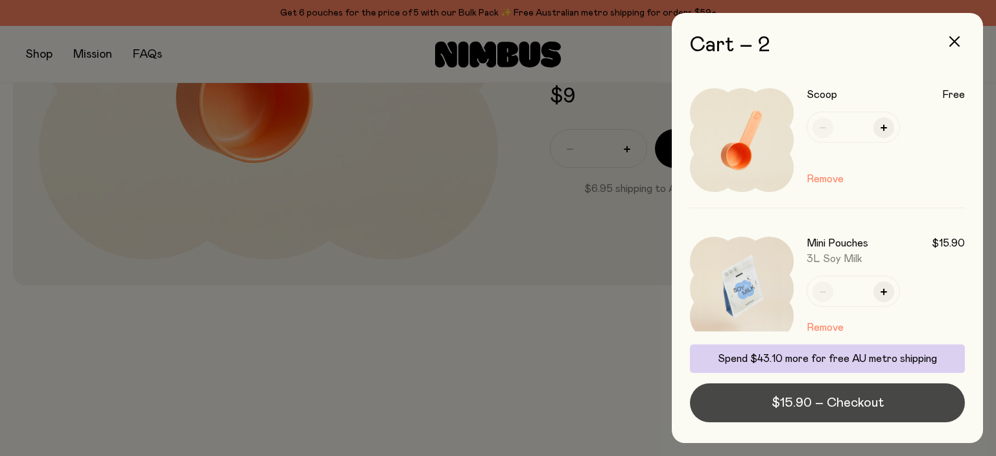
click at [782, 400] on span "$15.90 – Checkout" at bounding box center [827, 402] width 112 height 18
